Goal: Information Seeking & Learning: Learn about a topic

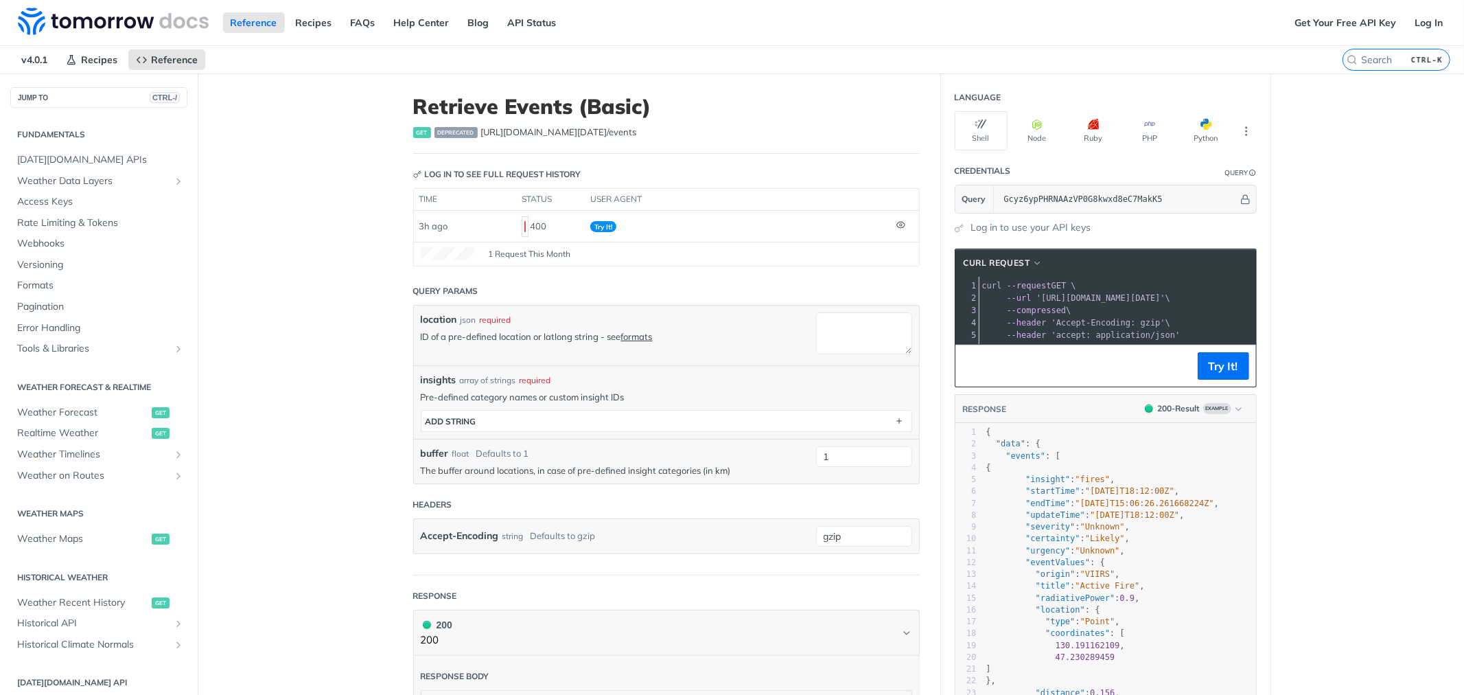
scroll to position [238, 0]
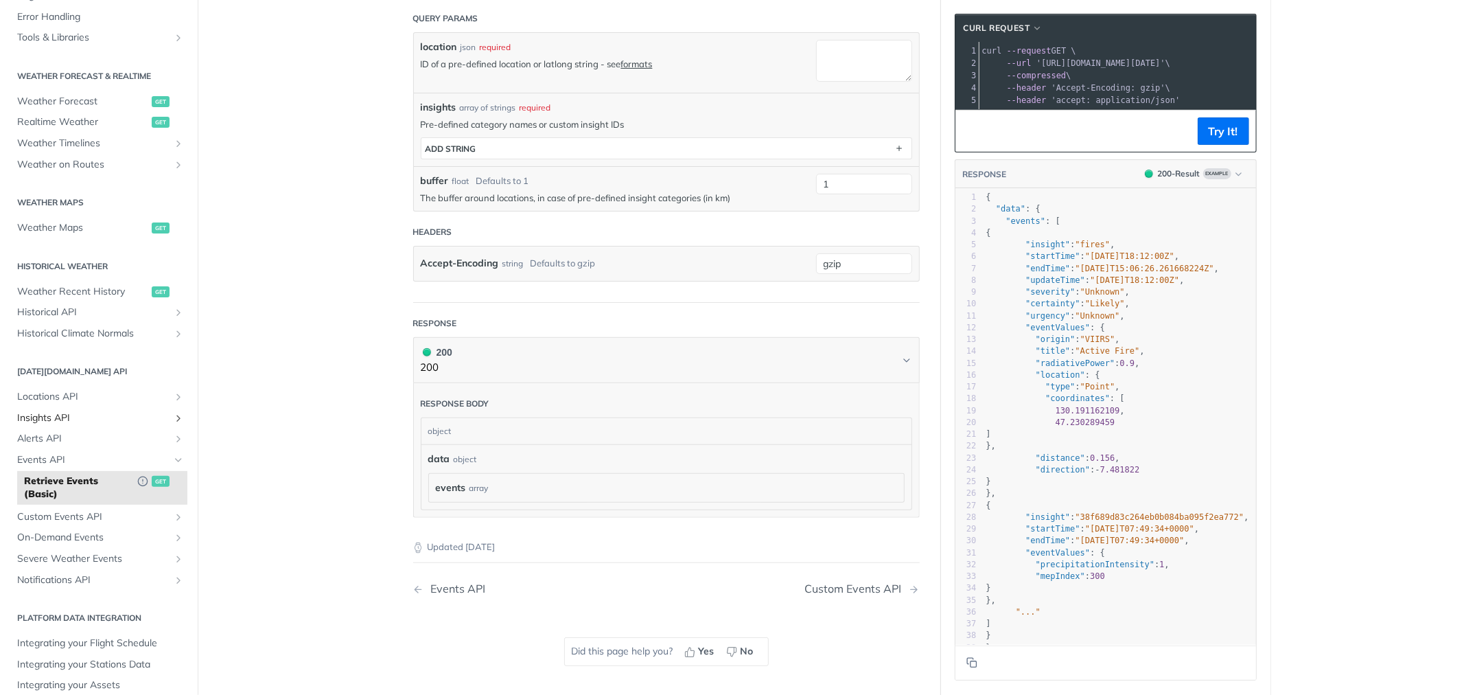
click at [125, 414] on span "Insights API" at bounding box center [93, 418] width 152 height 14
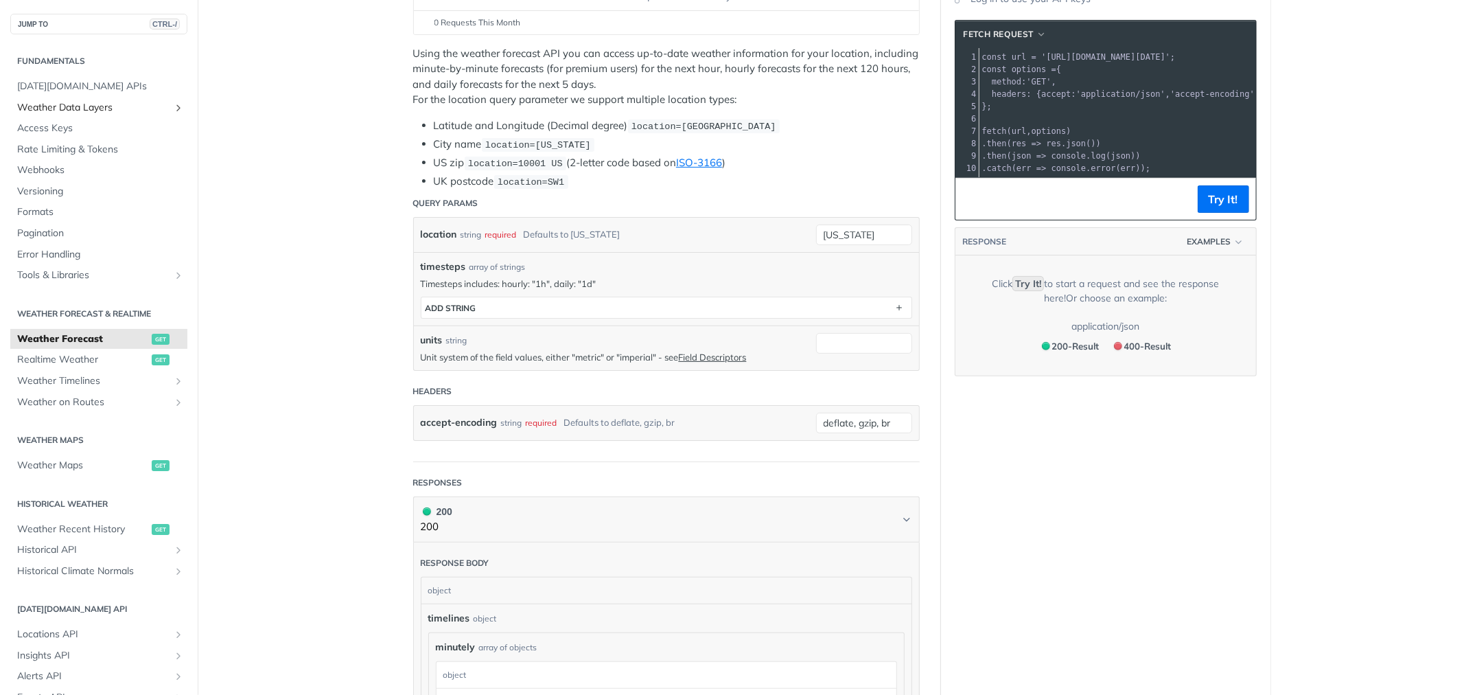
click at [173, 106] on icon "Show subpages for Weather Data Layers" at bounding box center [178, 107] width 11 height 11
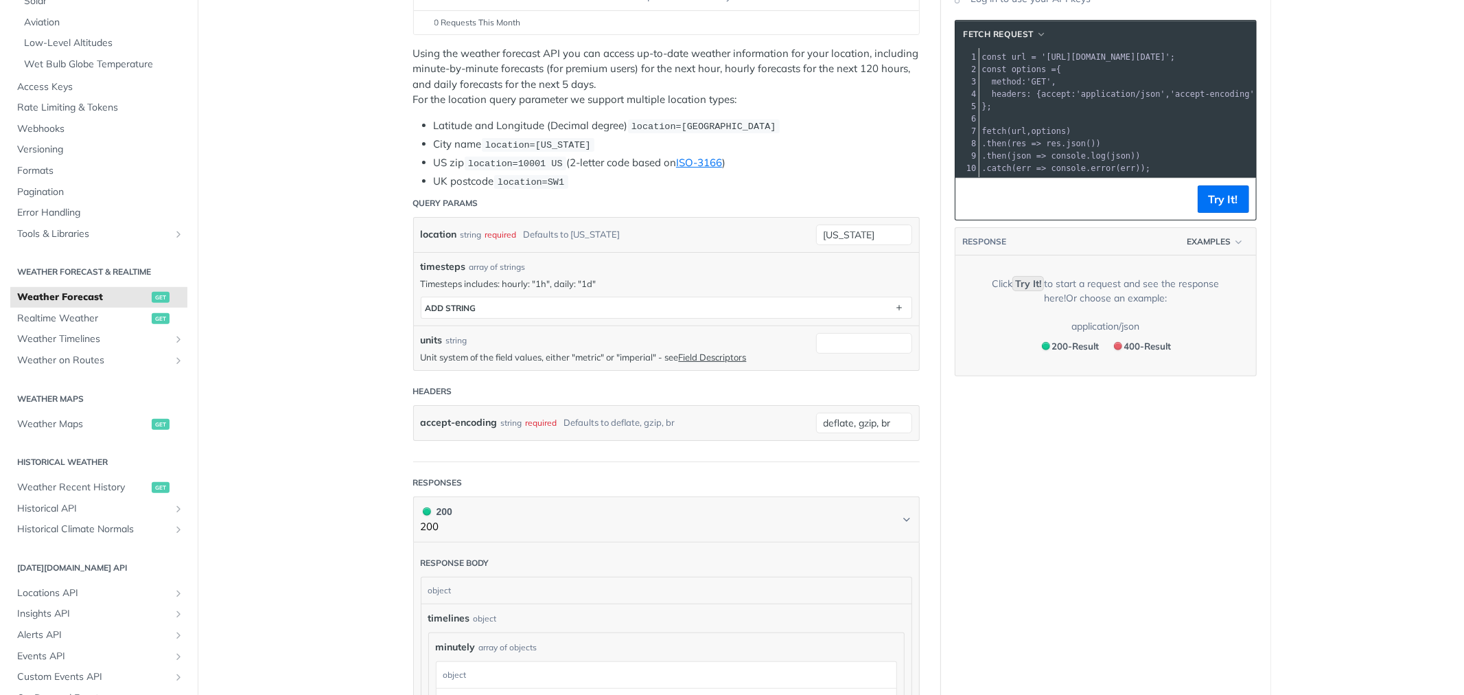
scroll to position [381, 0]
click at [60, 316] on span "Realtime Weather" at bounding box center [82, 317] width 131 height 14
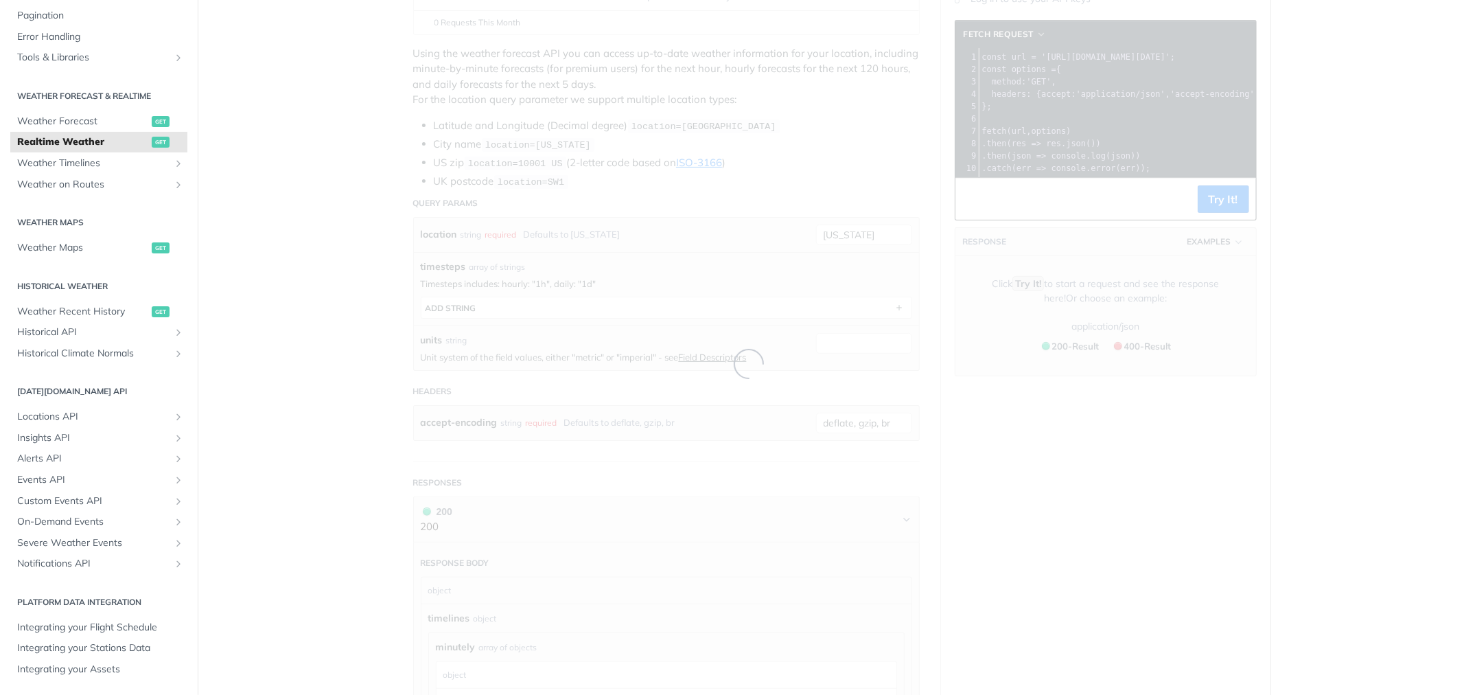
scroll to position [44, 0]
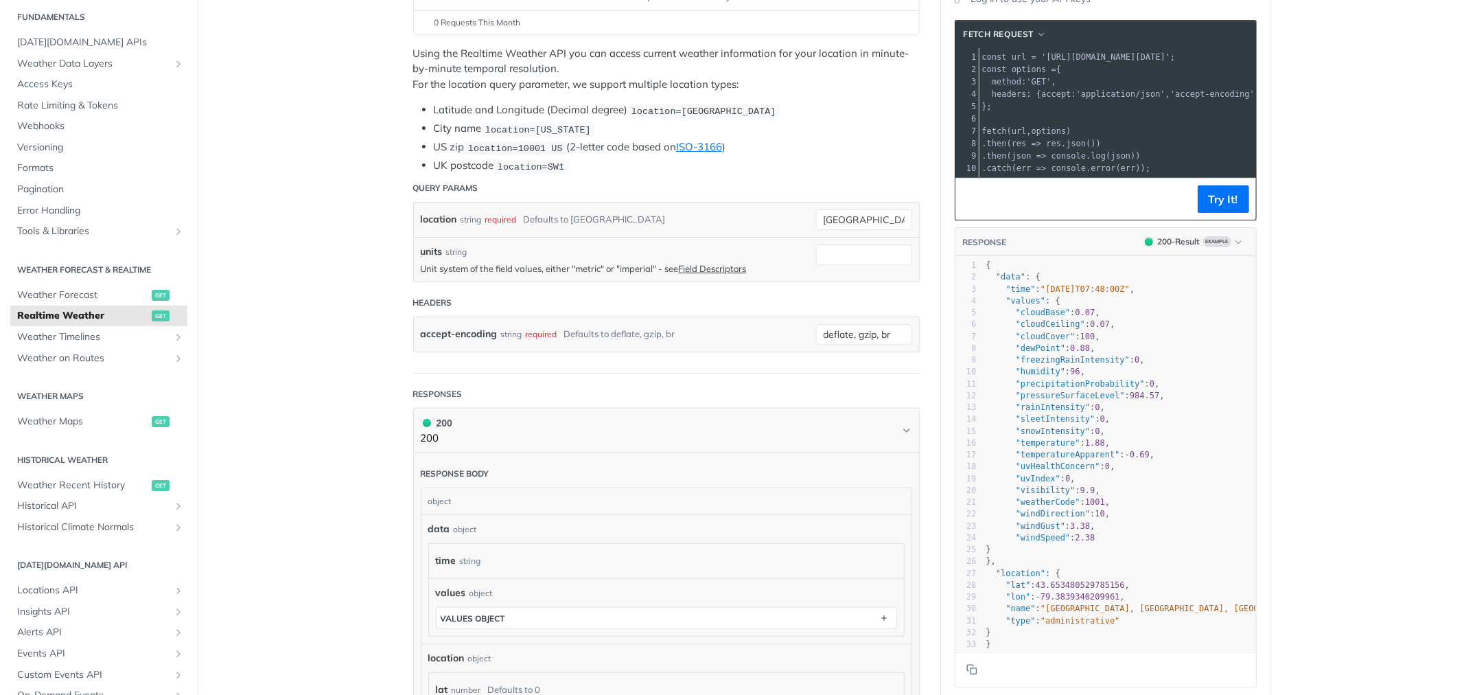
click at [1068, 400] on span ""pressureSurfaceLevel"" at bounding box center [1070, 396] width 109 height 10
type textarea "pressureSurfaceLevel"
click at [1068, 389] on span ""precipitationProbability"" at bounding box center [1080, 384] width 129 height 10
type textarea "precipitationProbability"
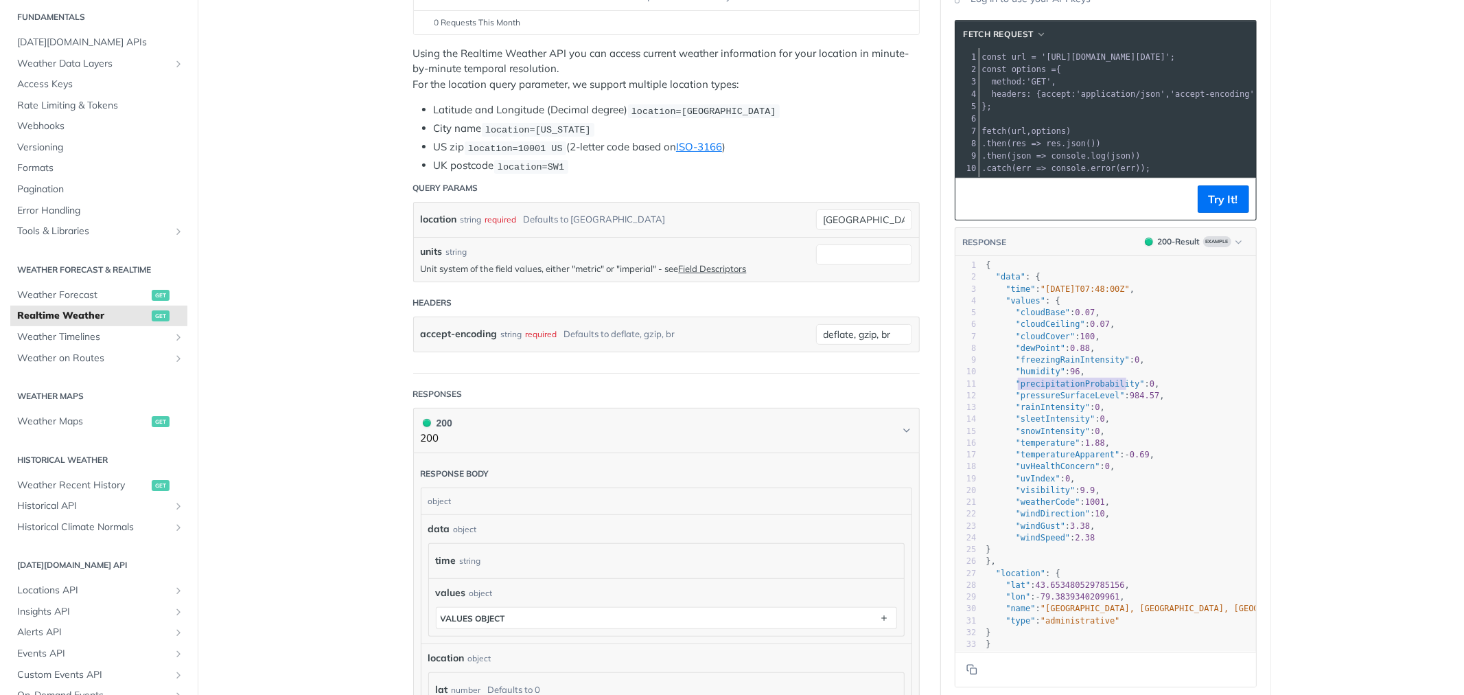
click at [1068, 389] on span ""precipitationProbability"" at bounding box center [1080, 384] width 129 height 10
click at [1070, 376] on span "96" at bounding box center [1075, 372] width 10 height 10
click at [108, 224] on span "Tools & Libraries" at bounding box center [93, 231] width 152 height 14
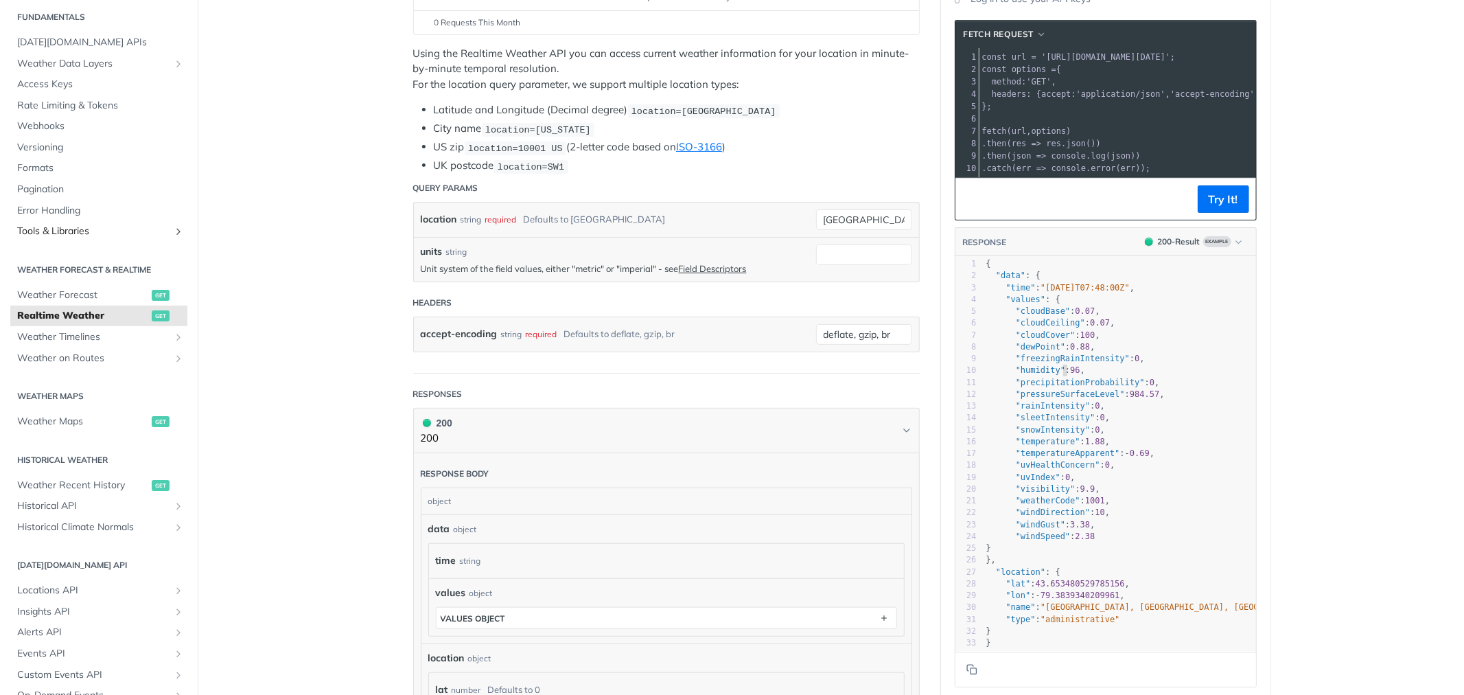
click at [173, 231] on icon "Show subpages for Tools & Libraries" at bounding box center [178, 231] width 11 height 11
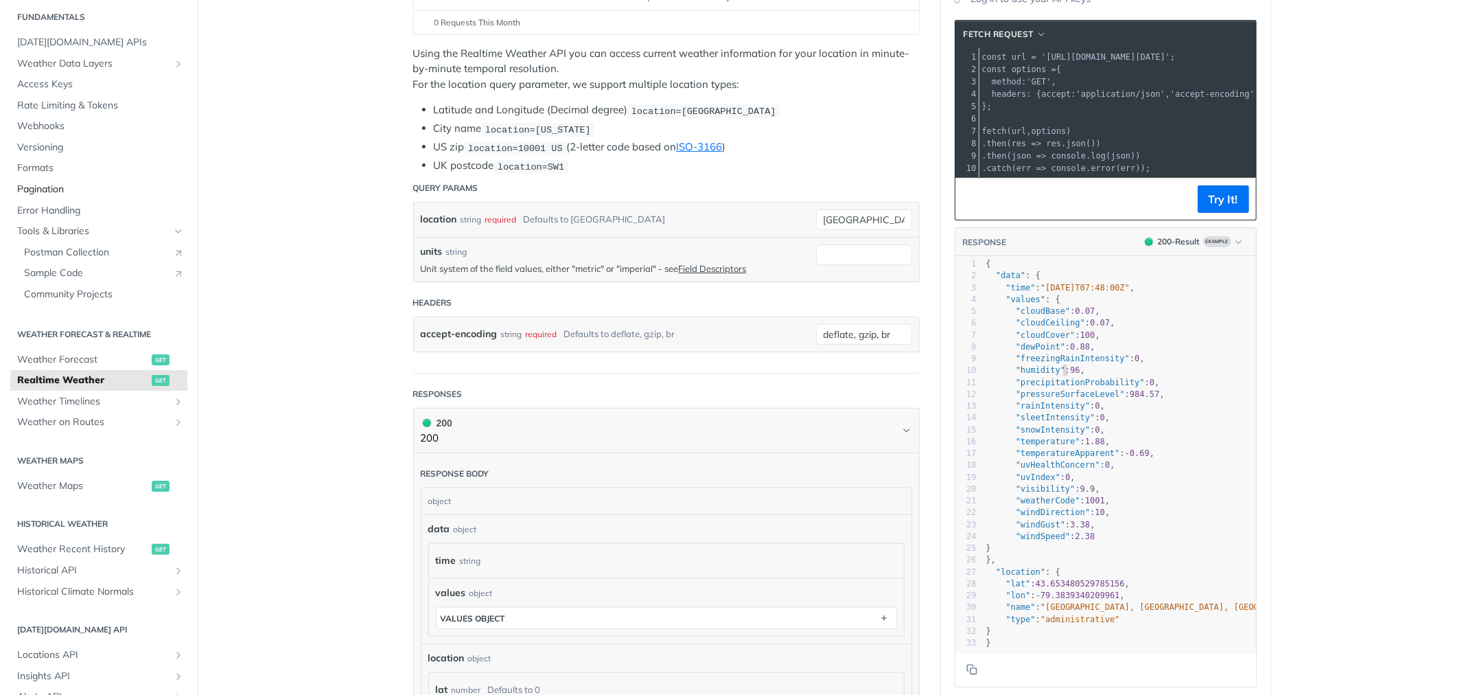
scroll to position [0, 0]
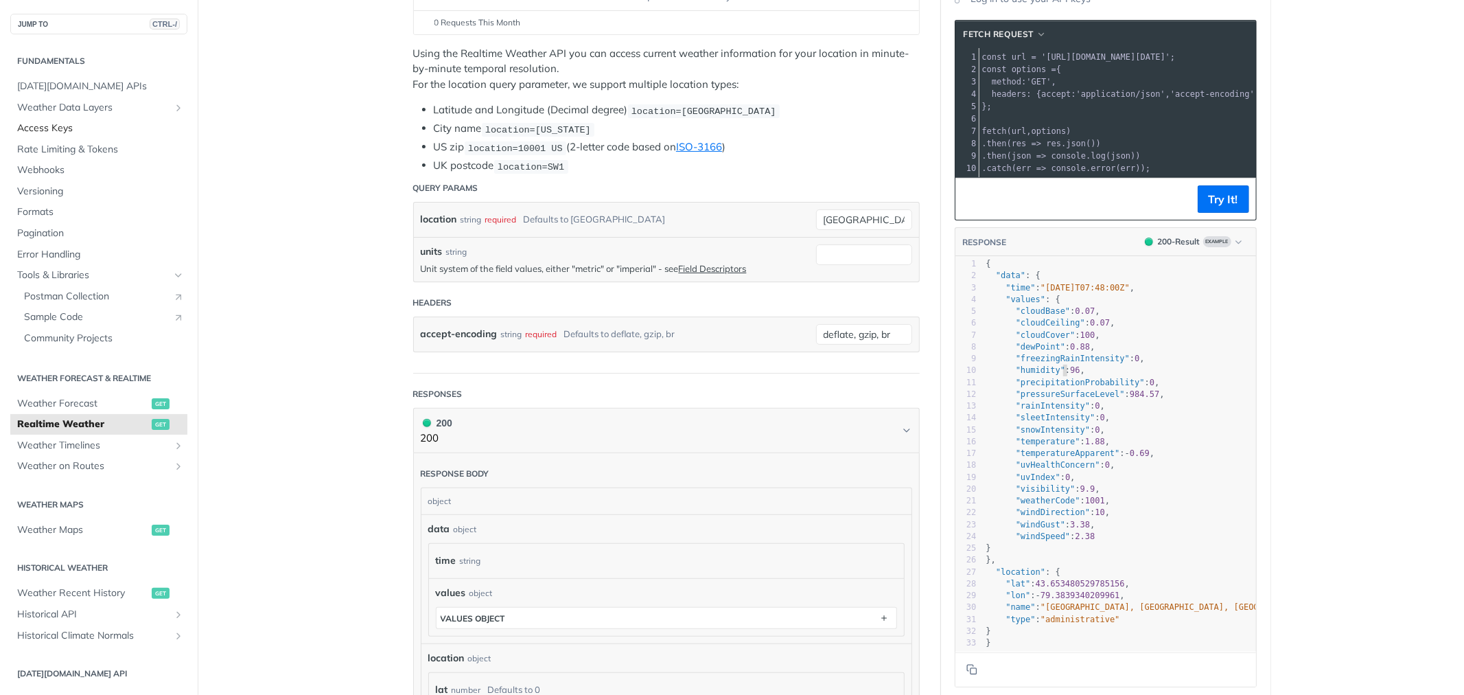
click at [62, 128] on span "Access Keys" at bounding box center [100, 129] width 167 height 14
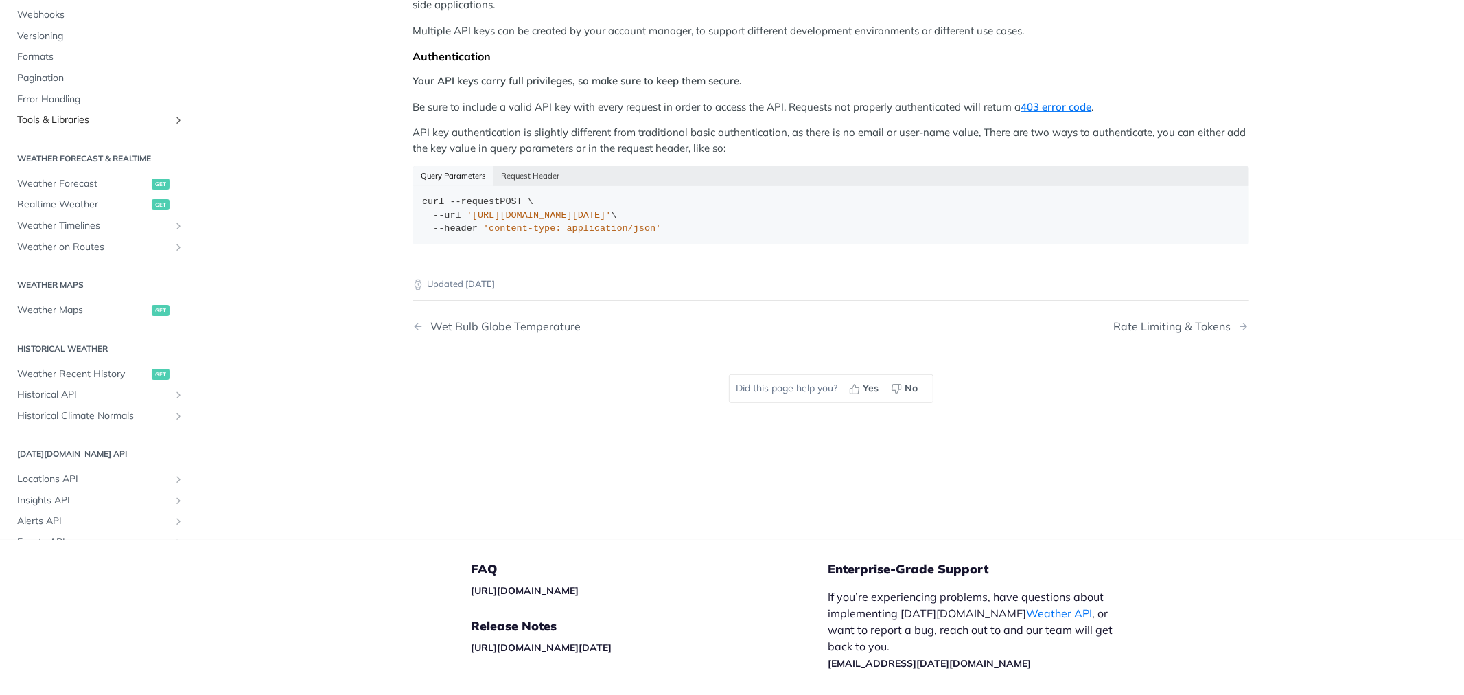
click at [148, 122] on span "Tools & Libraries" at bounding box center [93, 120] width 152 height 14
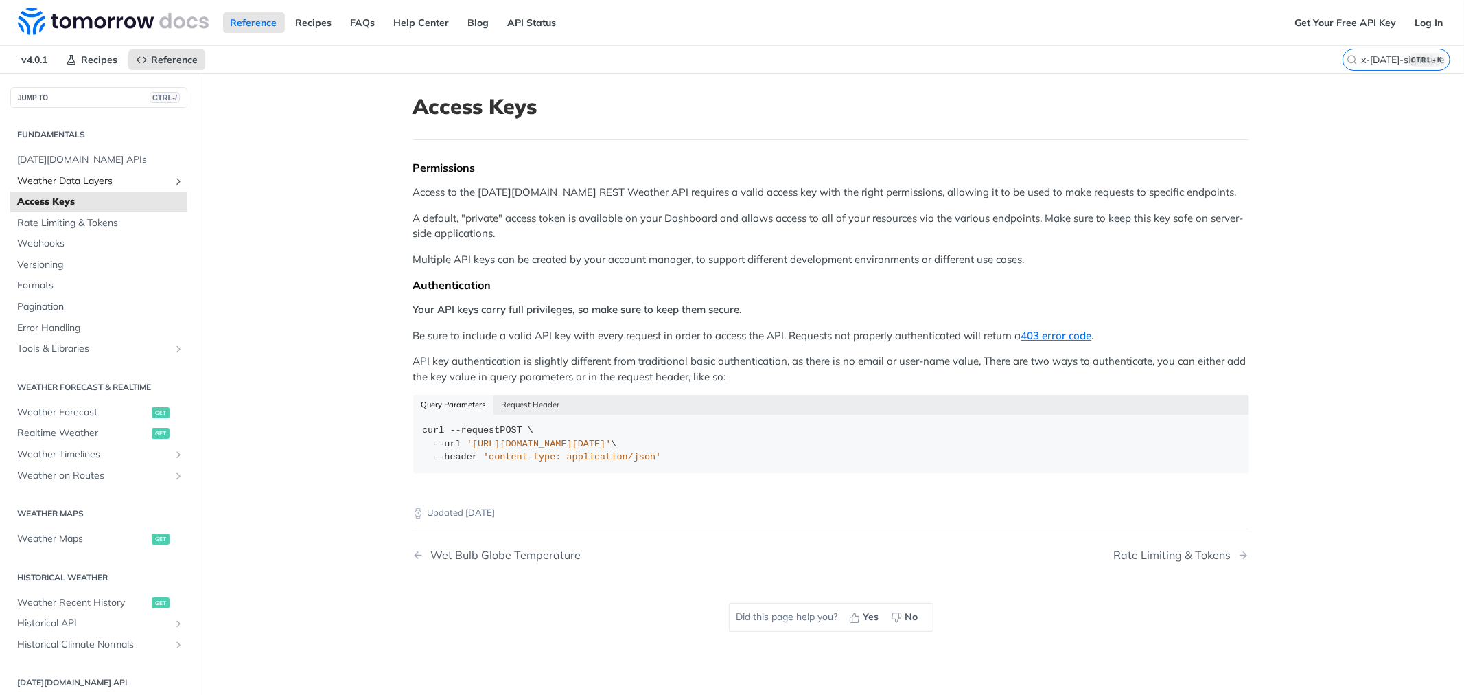
click at [173, 179] on icon "Show subpages for Weather Data Layers" at bounding box center [178, 181] width 11 height 11
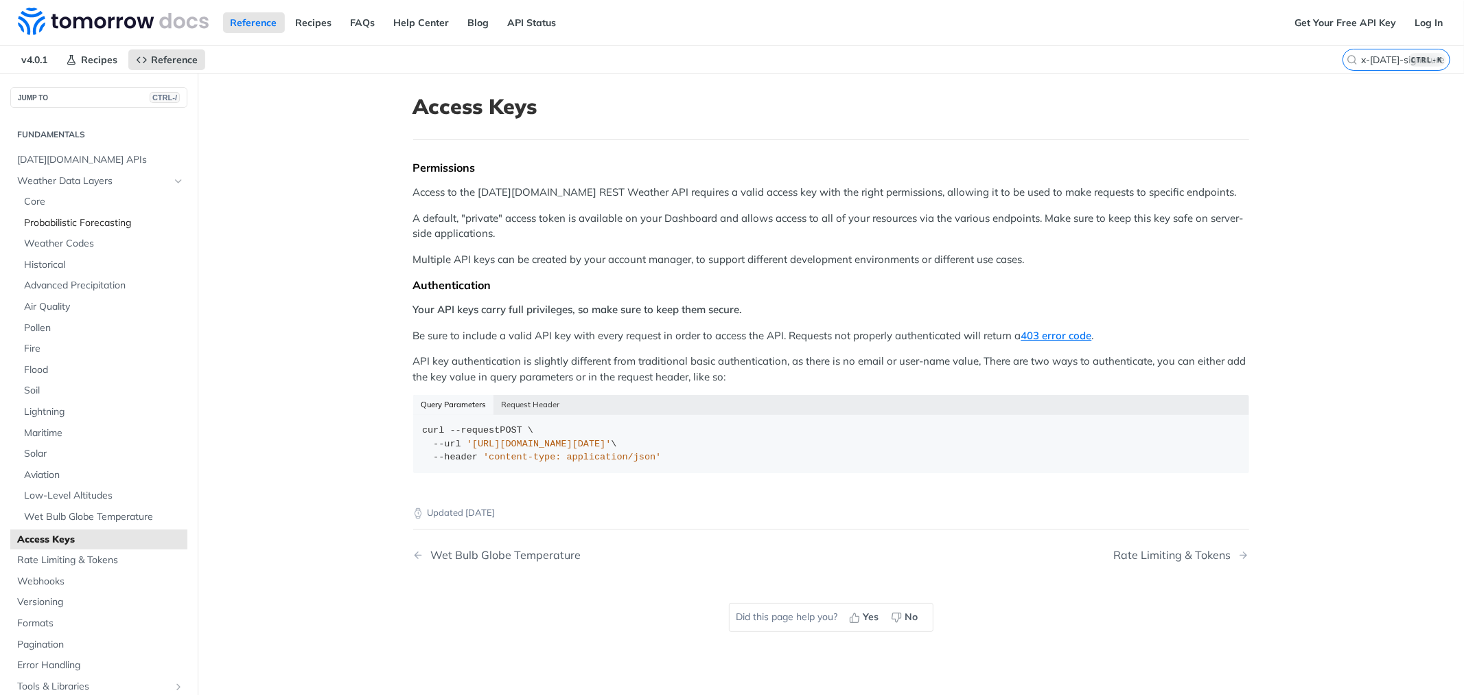
click at [50, 227] on span "Probabilistic Forecasting" at bounding box center [104, 223] width 160 height 14
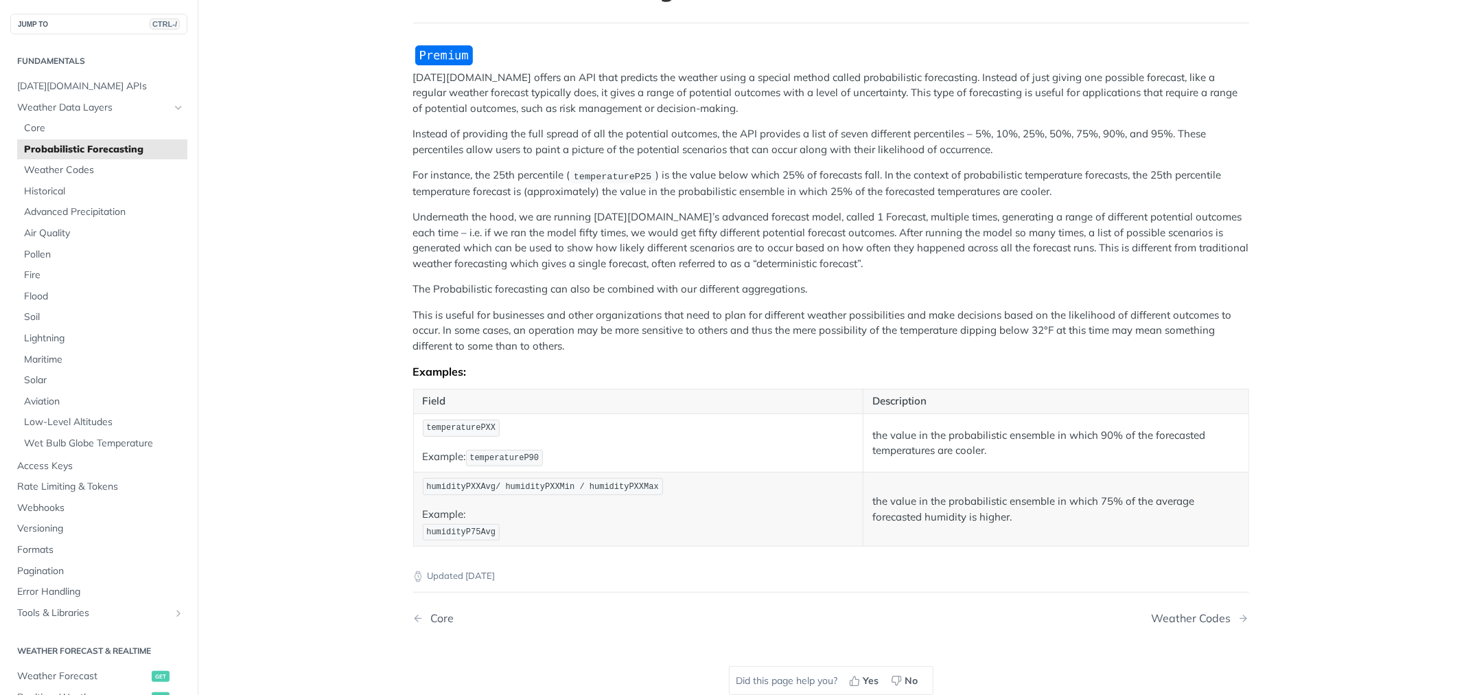
scroll to position [107, 0]
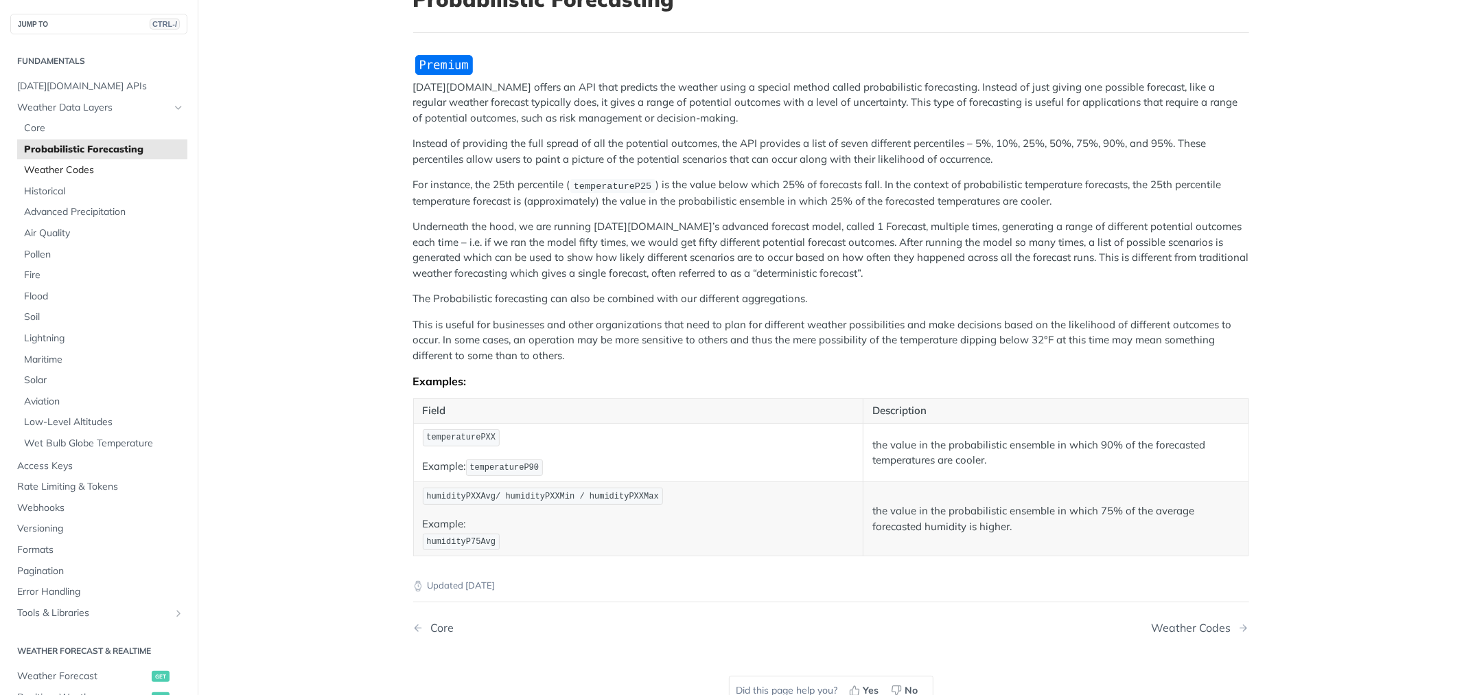
click at [60, 174] on span "Weather Codes" at bounding box center [104, 170] width 160 height 14
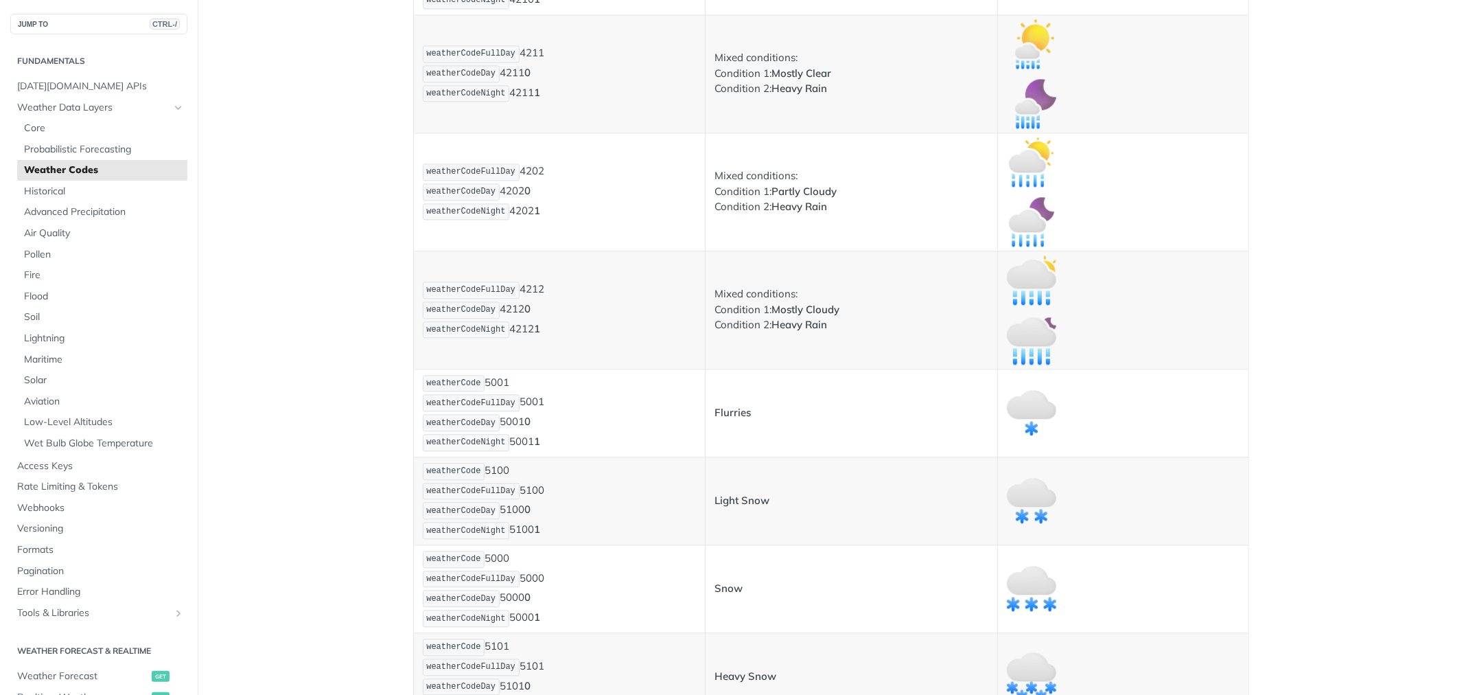
scroll to position [2353, 0]
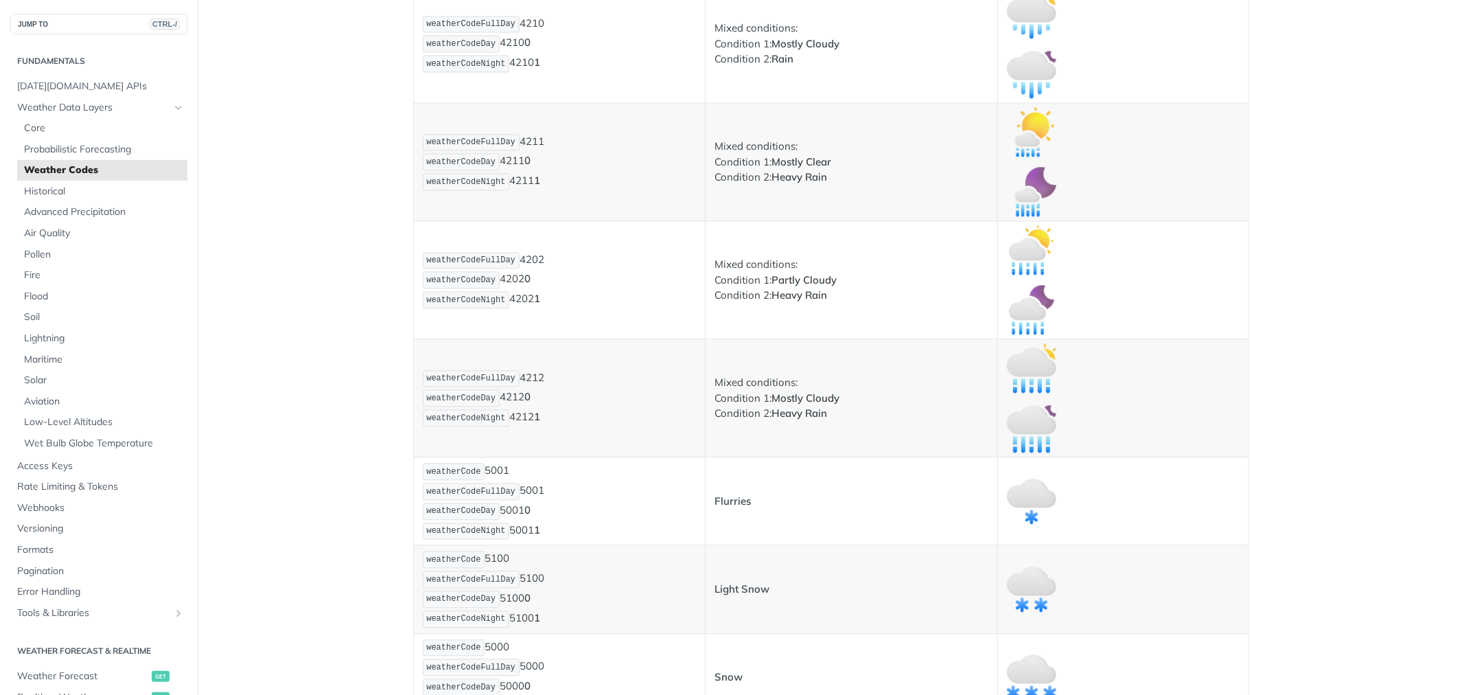
drag, startPoint x: 769, startPoint y: 126, endPoint x: 835, endPoint y: 127, distance: 65.9
drag, startPoint x: 773, startPoint y: 245, endPoint x: 864, endPoint y: 249, distance: 90.7
drag, startPoint x: 769, startPoint y: 121, endPoint x: 838, endPoint y: 126, distance: 68.8
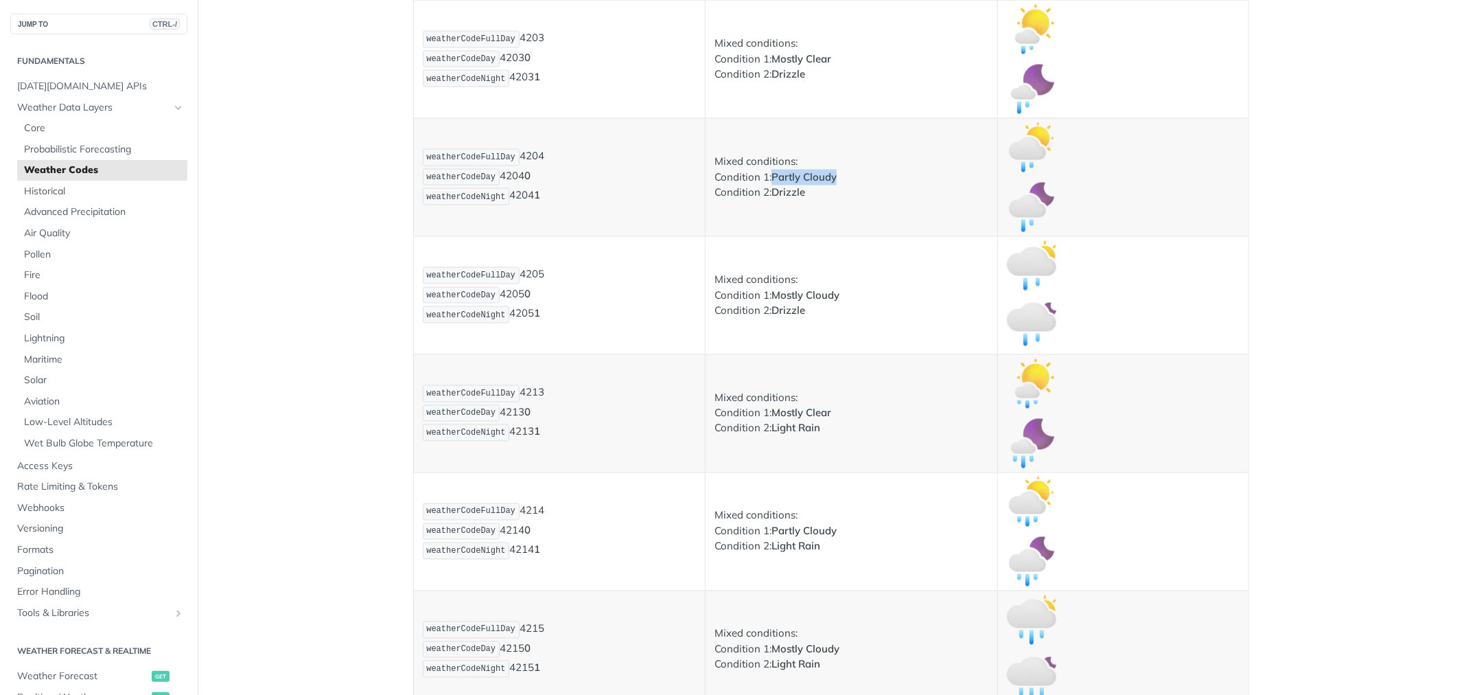
scroll to position [1820, 0]
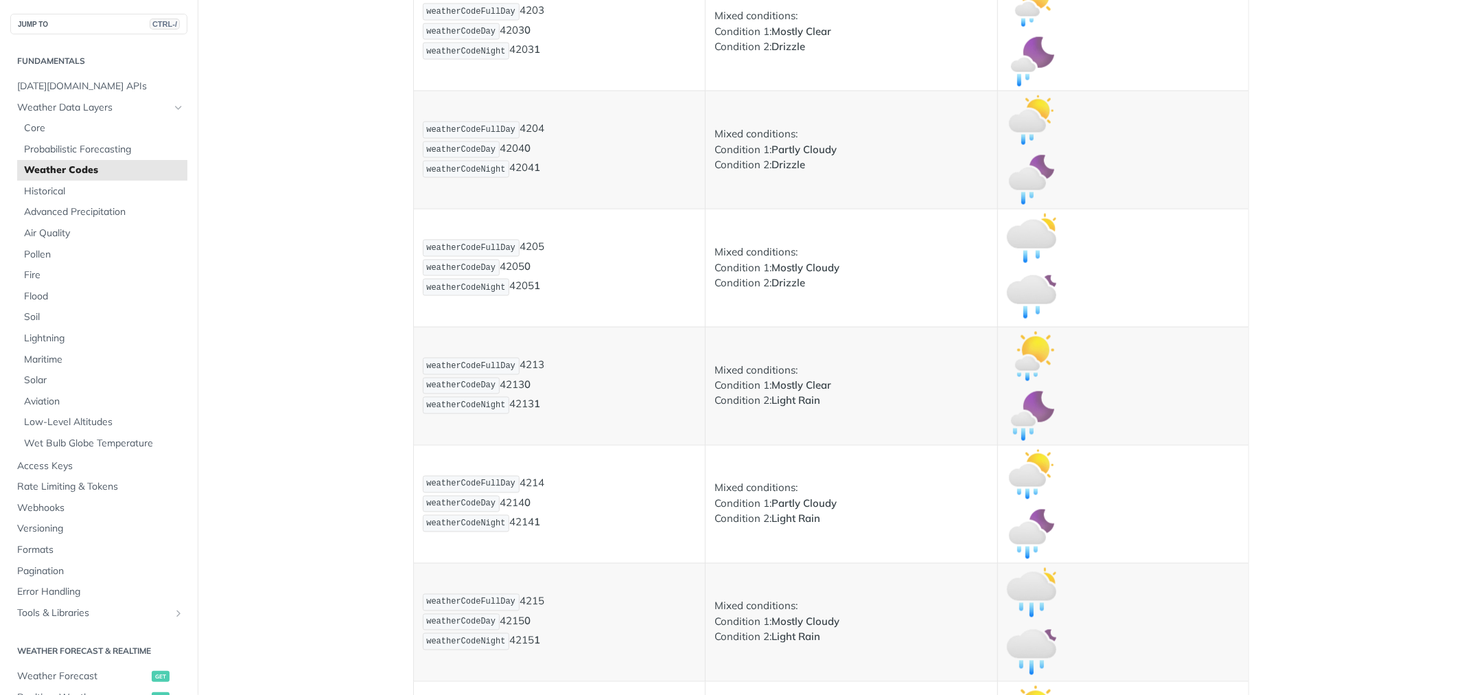
drag, startPoint x: 709, startPoint y: 263, endPoint x: 764, endPoint y: 272, distance: 55.6
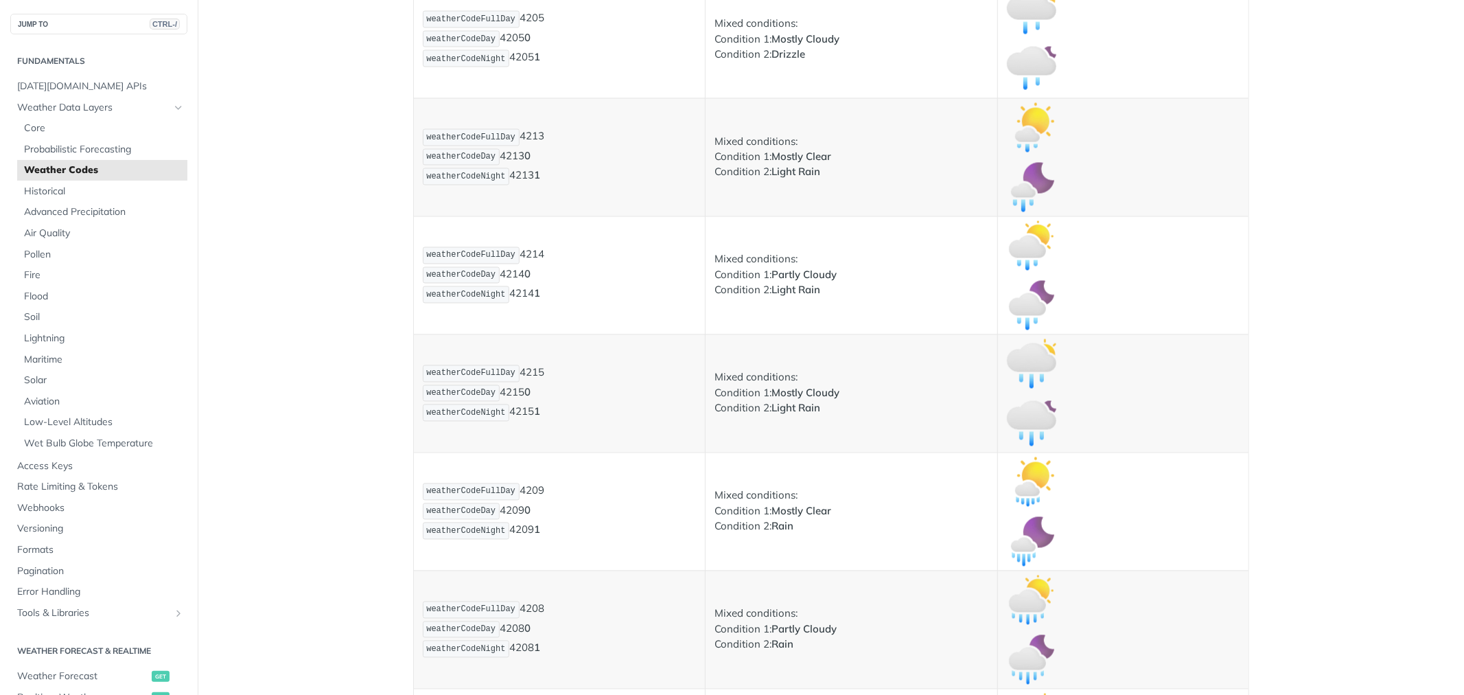
scroll to position [2125, 0]
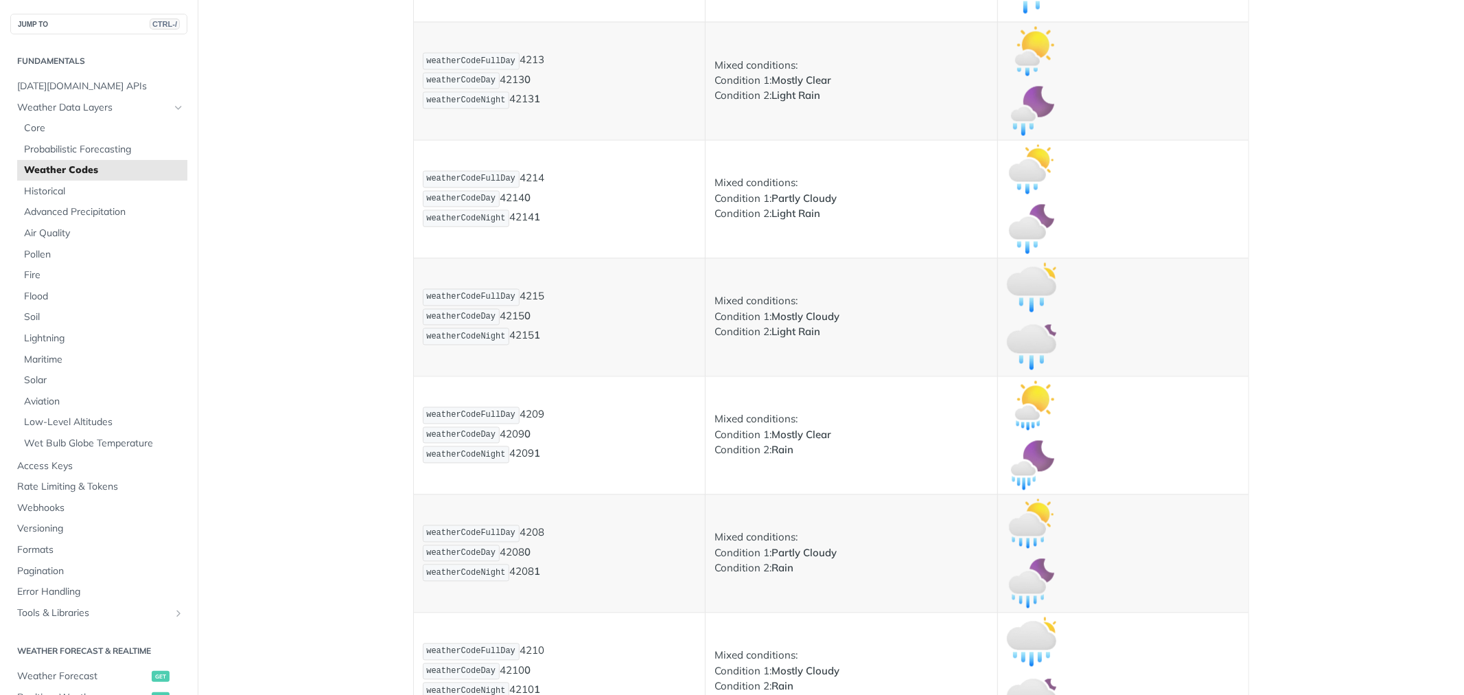
drag, startPoint x: 852, startPoint y: 270, endPoint x: 835, endPoint y: 264, distance: 17.6
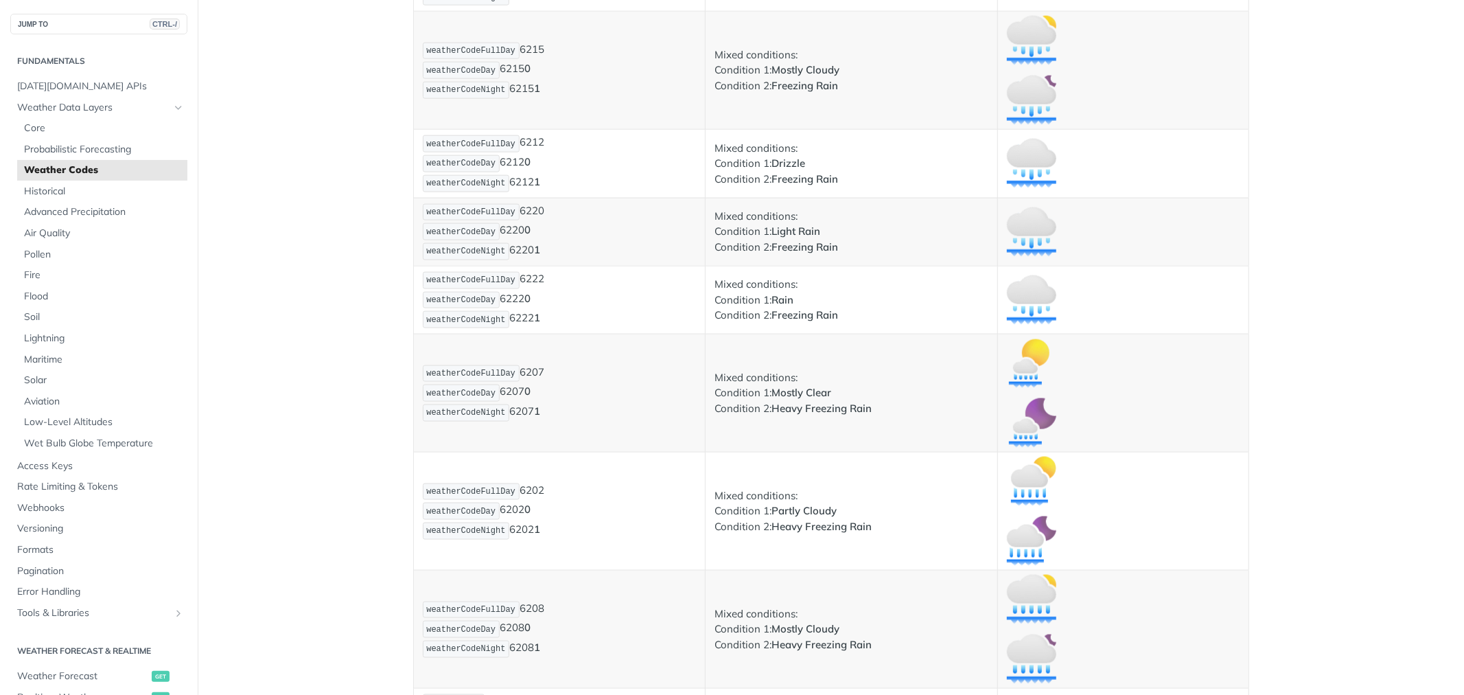
scroll to position [5527, 0]
